Goal: Find specific page/section: Find specific page/section

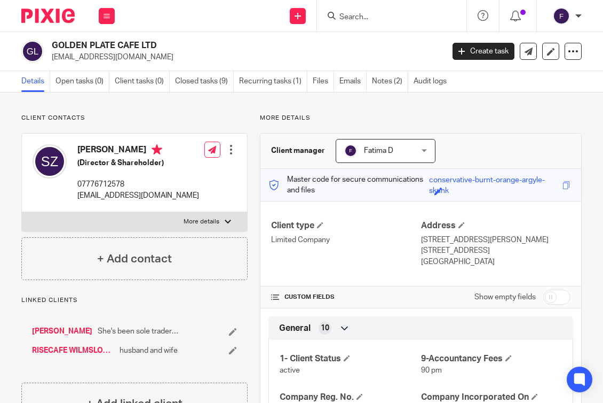
scroll to position [214, 0]
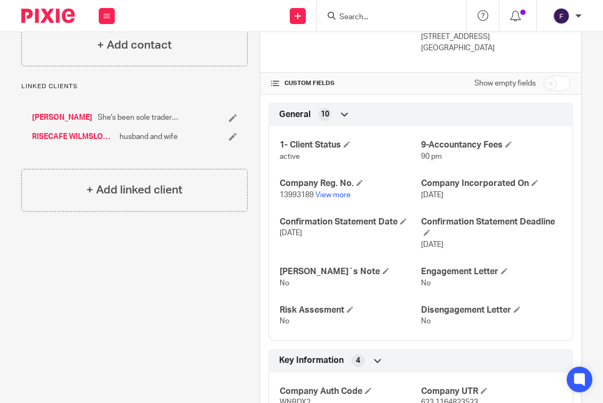
click at [351, 14] on input "Search" at bounding box center [386, 18] width 96 height 10
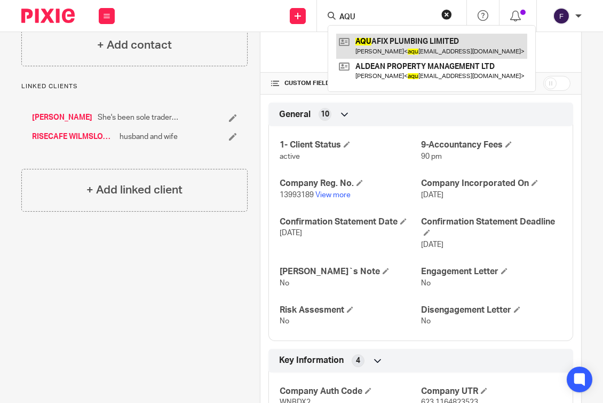
type input "AQU"
click at [391, 45] on link at bounding box center [431, 46] width 191 height 25
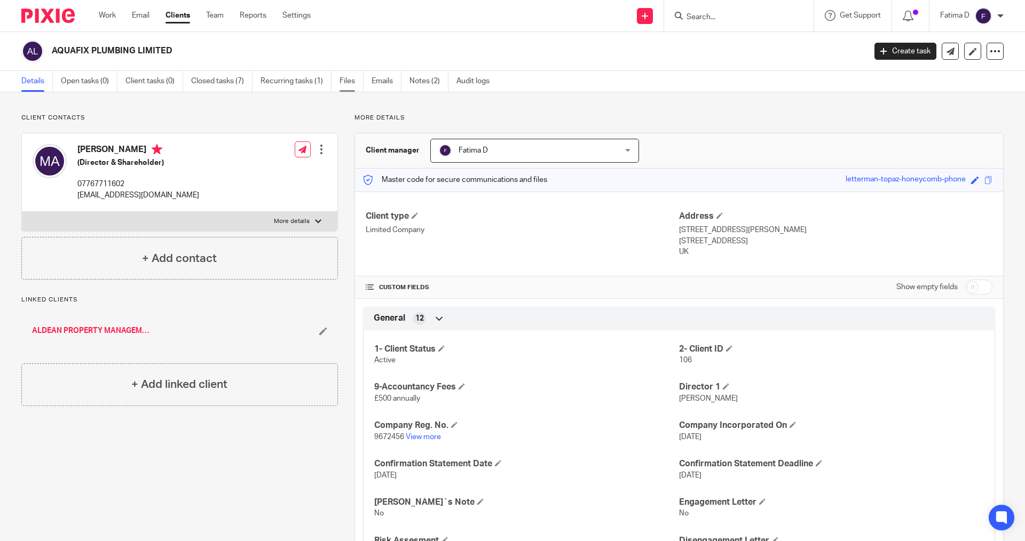
click at [346, 79] on link "Files" at bounding box center [352, 81] width 24 height 21
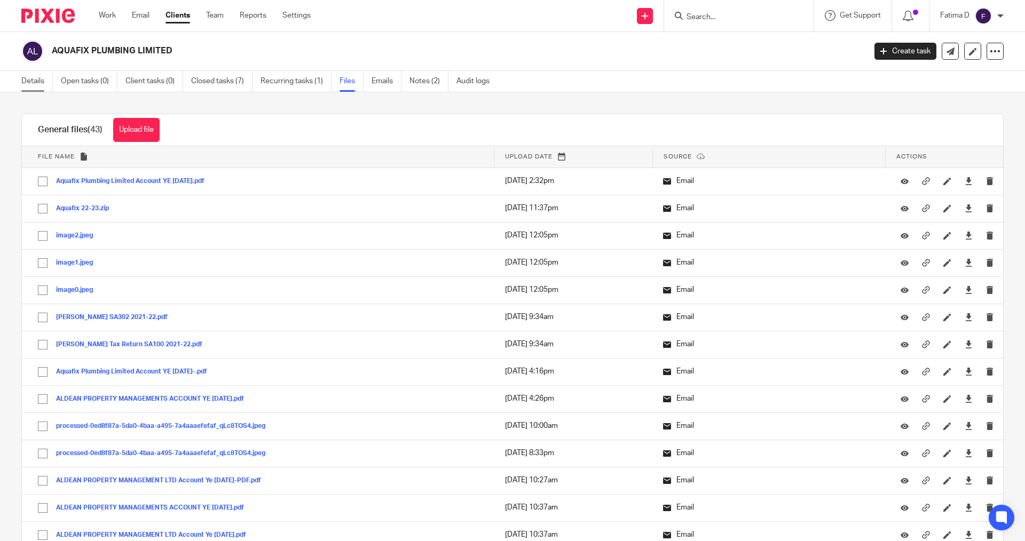
click at [39, 78] on link "Details" at bounding box center [36, 81] width 31 height 21
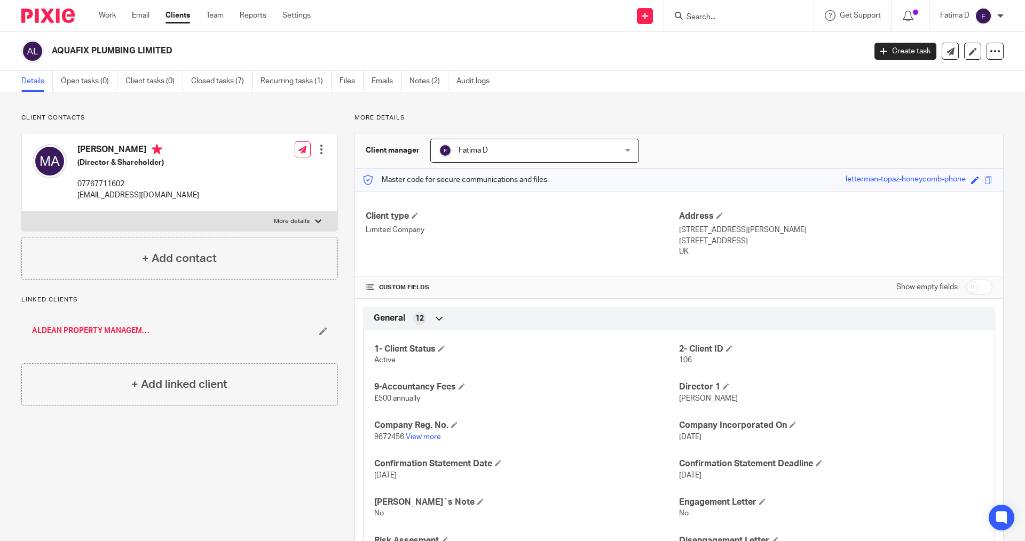
click at [695, 17] on input "Search" at bounding box center [733, 18] width 96 height 10
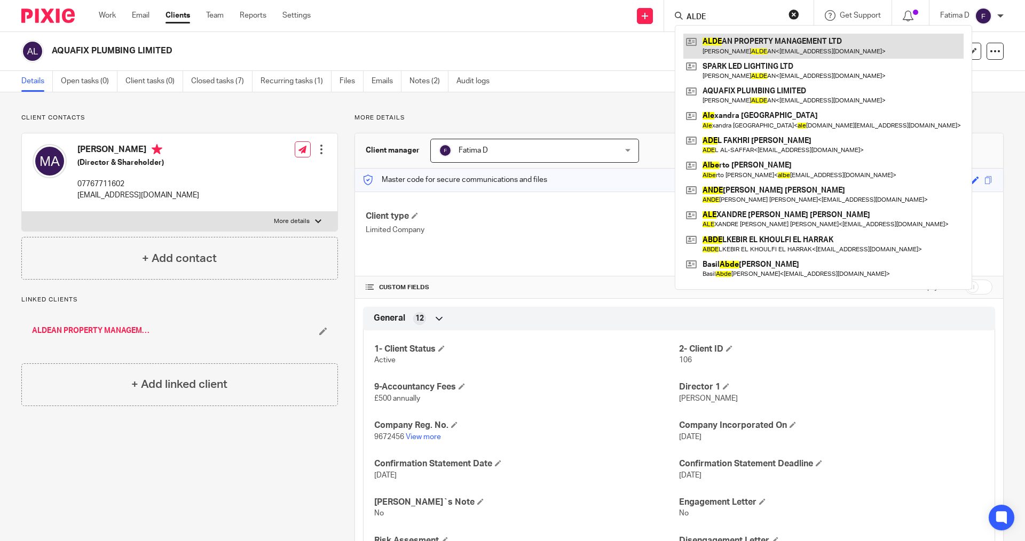
type input "ALDE"
click at [767, 43] on link at bounding box center [823, 46] width 280 height 25
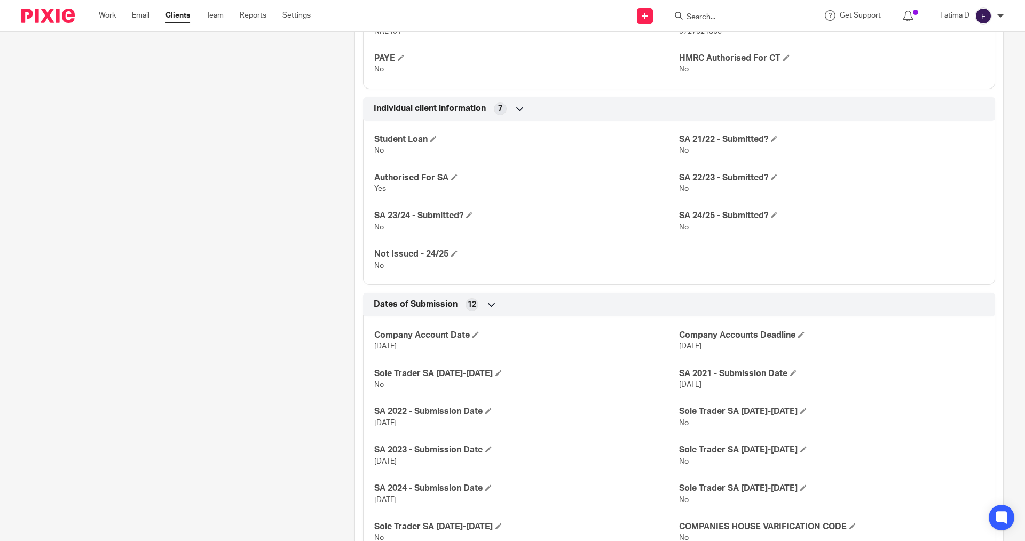
scroll to position [637, 0]
